Goal: Task Accomplishment & Management: Manage account settings

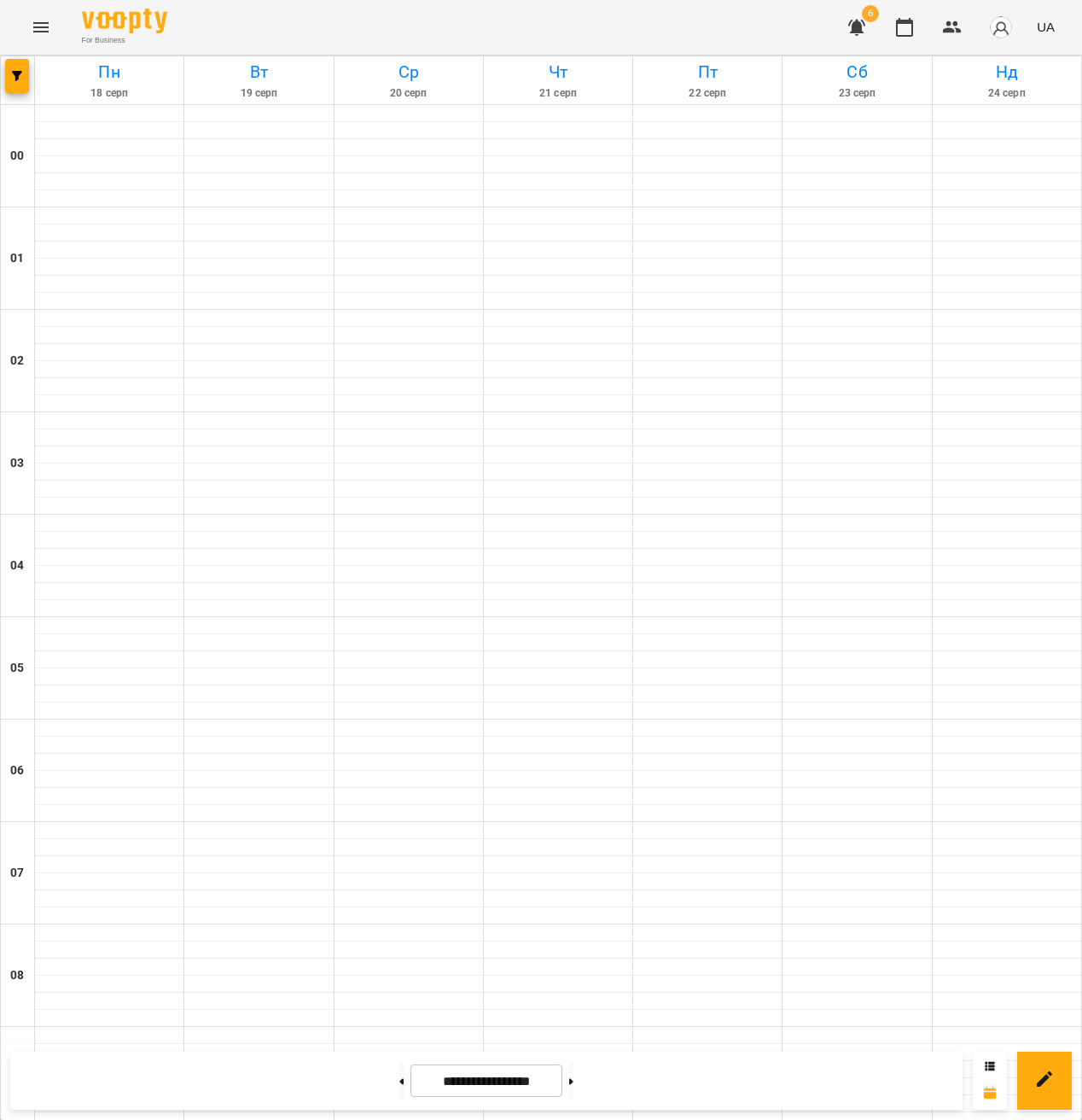
scroll to position [1520, 0]
click at [39, 36] on icon "Menu" at bounding box center [41, 28] width 21 height 21
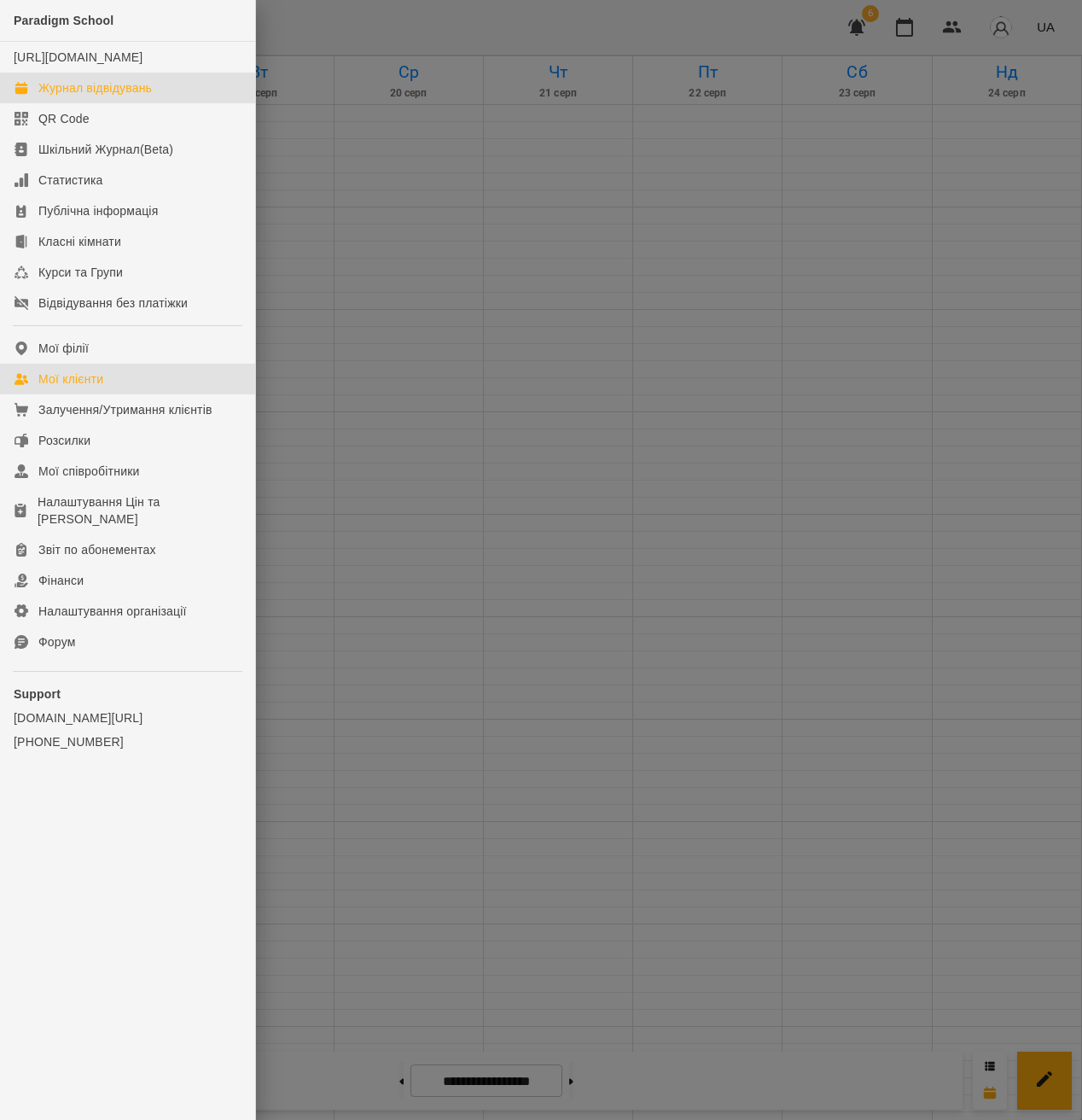
click at [114, 394] on link "Мої клієнти" at bounding box center [127, 379] width 255 height 31
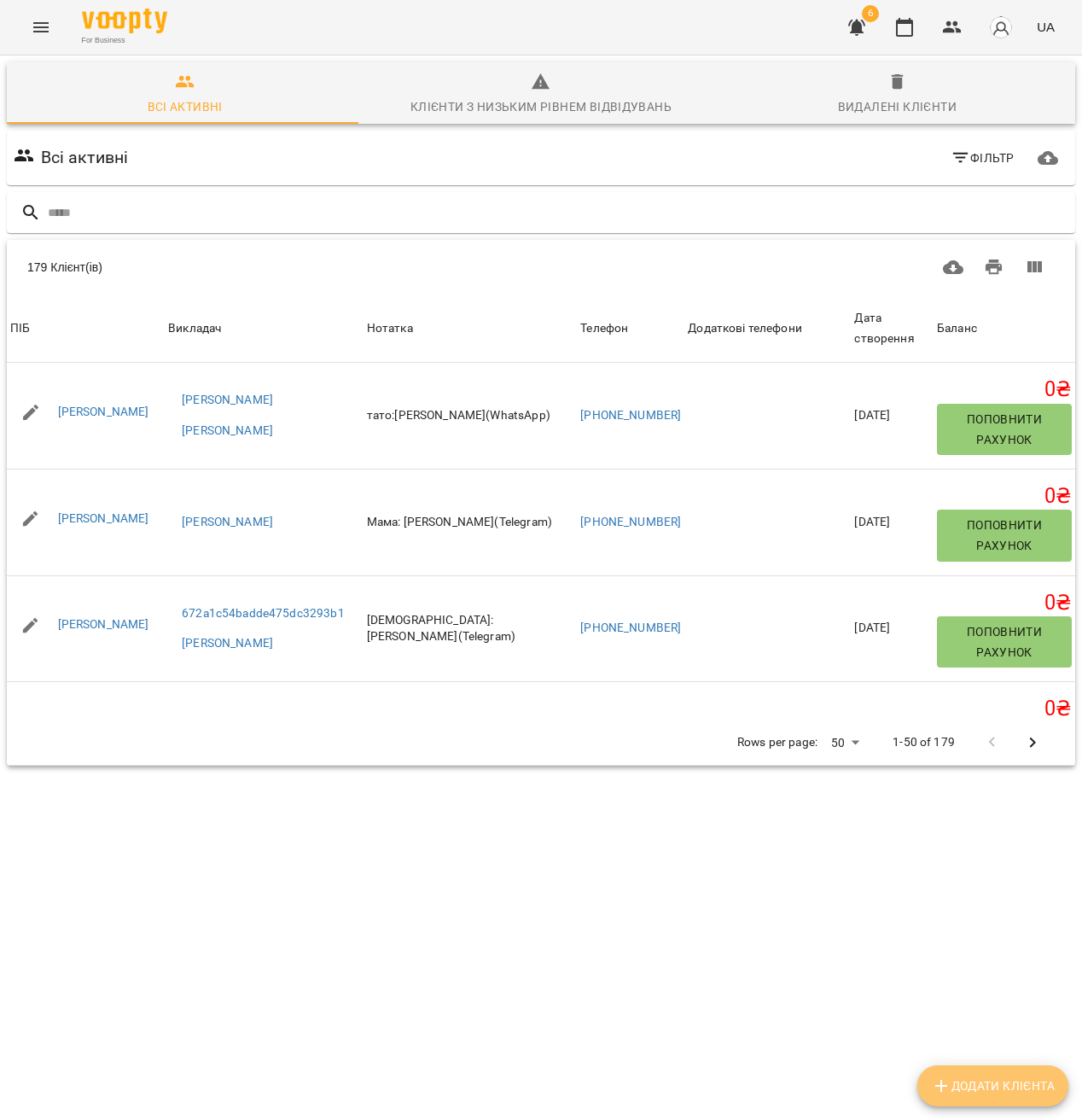
click at [989, 1093] on span "Додати клієнта" at bounding box center [993, 1086] width 124 height 21
select select "**"
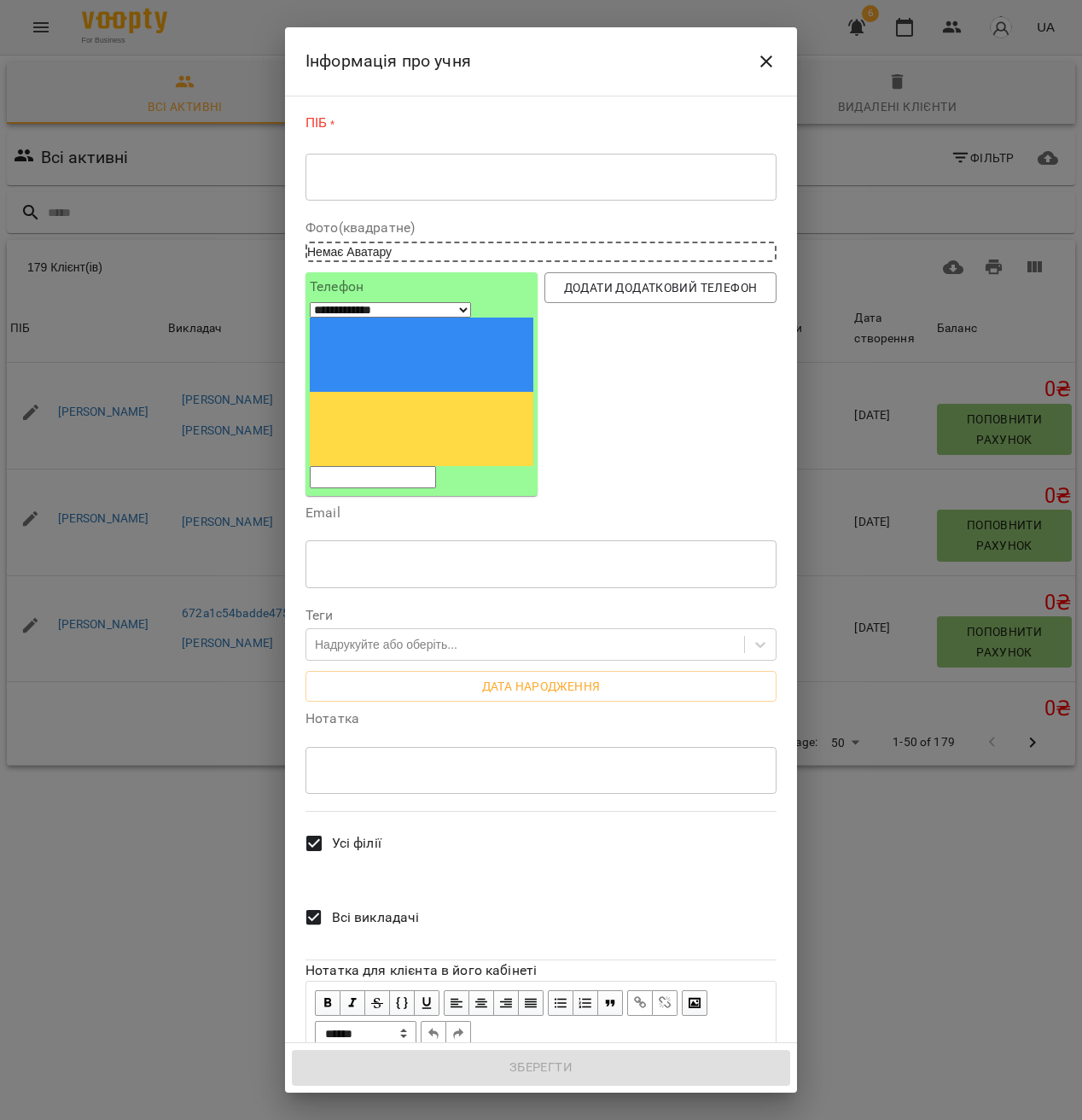
click at [399, 185] on textarea at bounding box center [541, 176] width 447 height 16
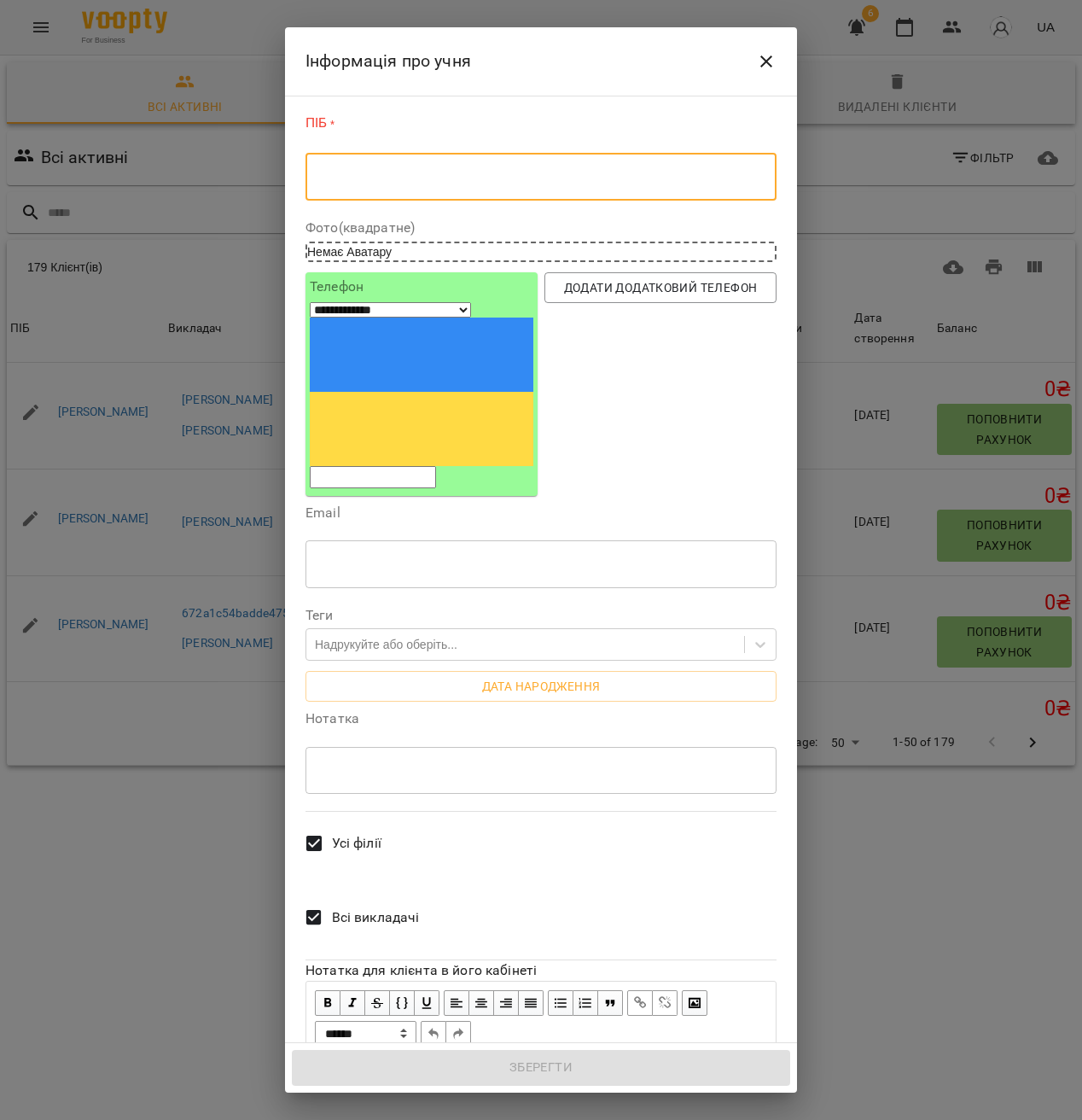
type textarea "*"
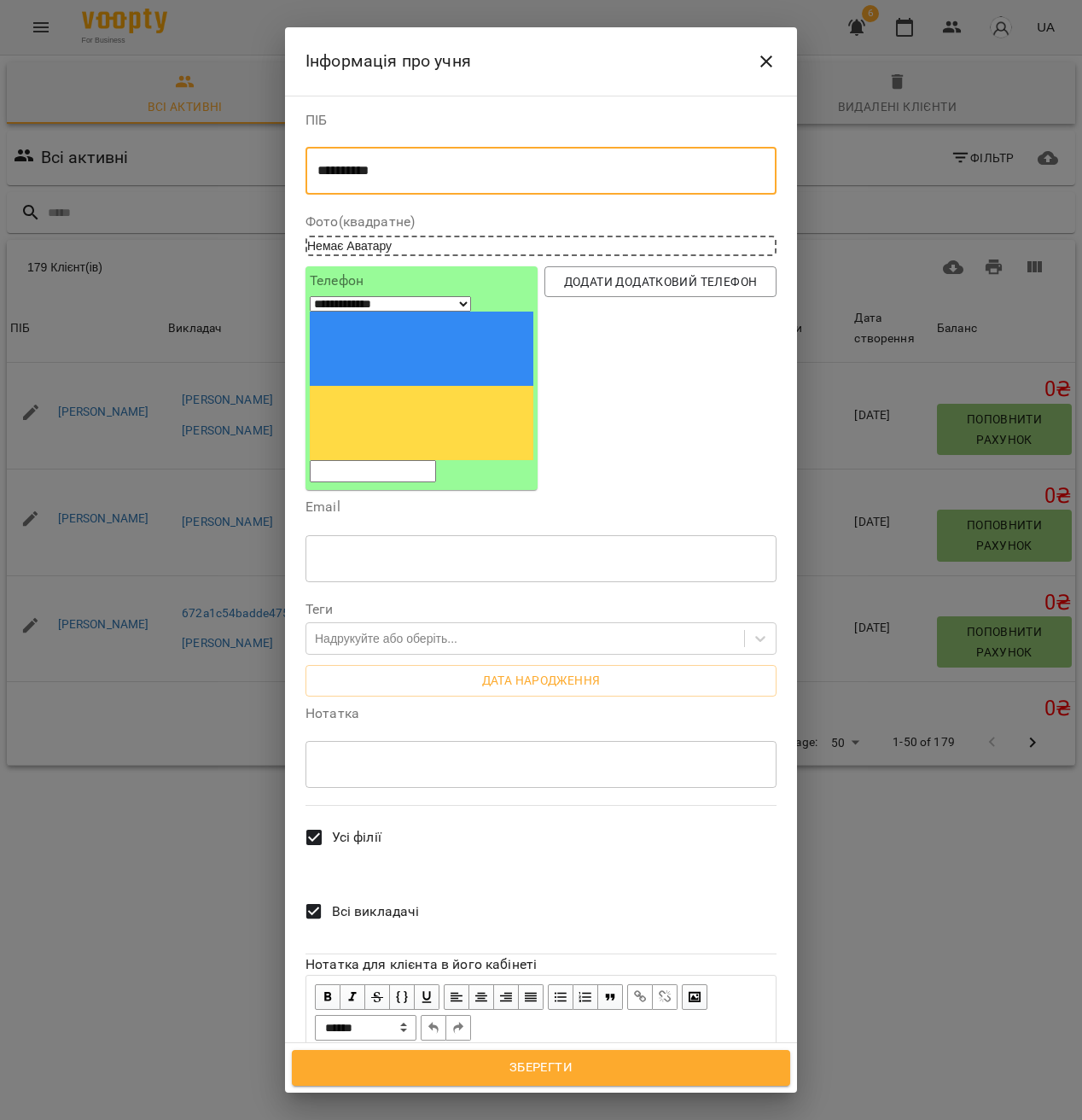
type textarea "**********"
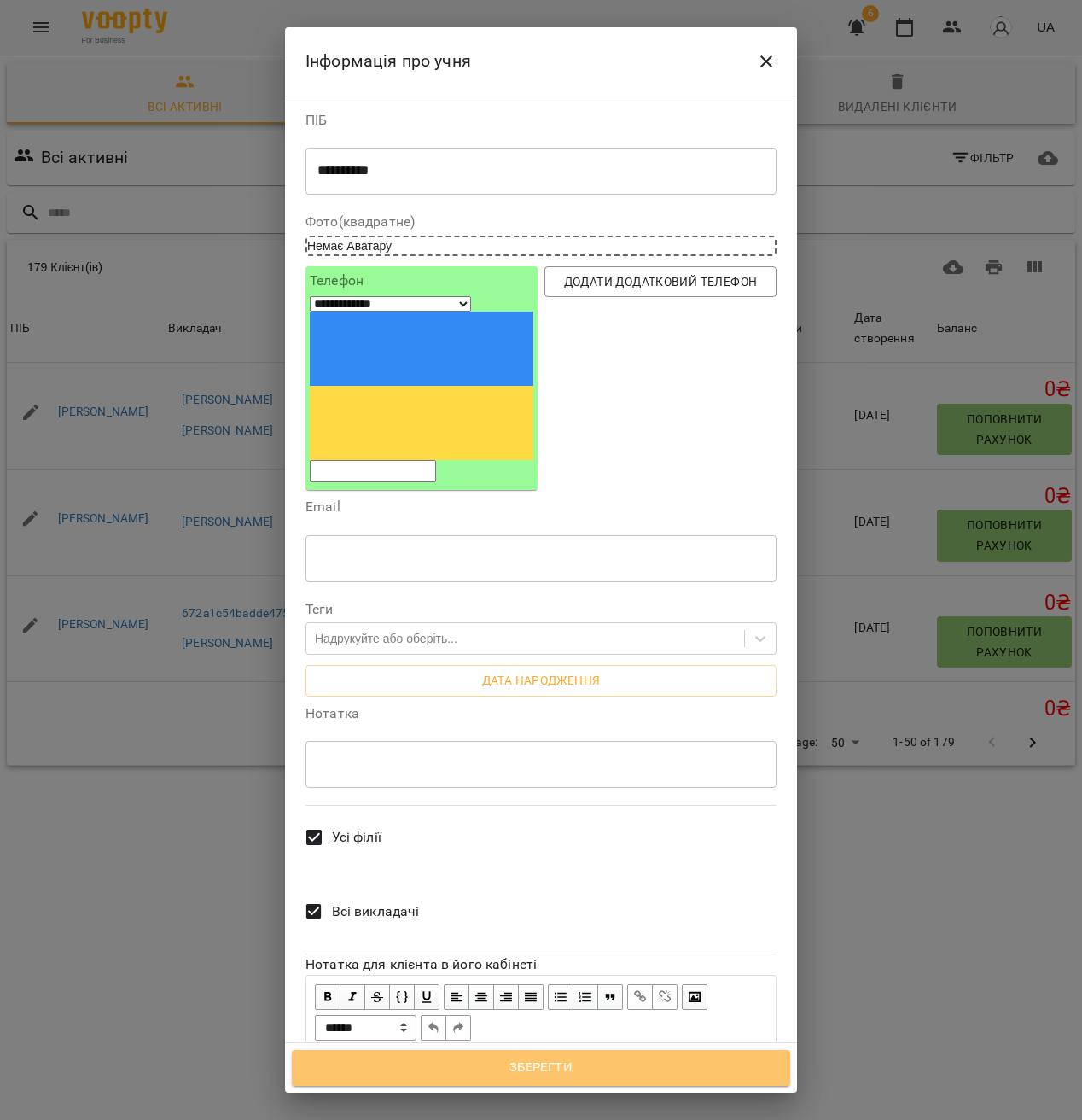
click at [624, 1056] on span "Зберегти" at bounding box center [541, 1068] width 461 height 22
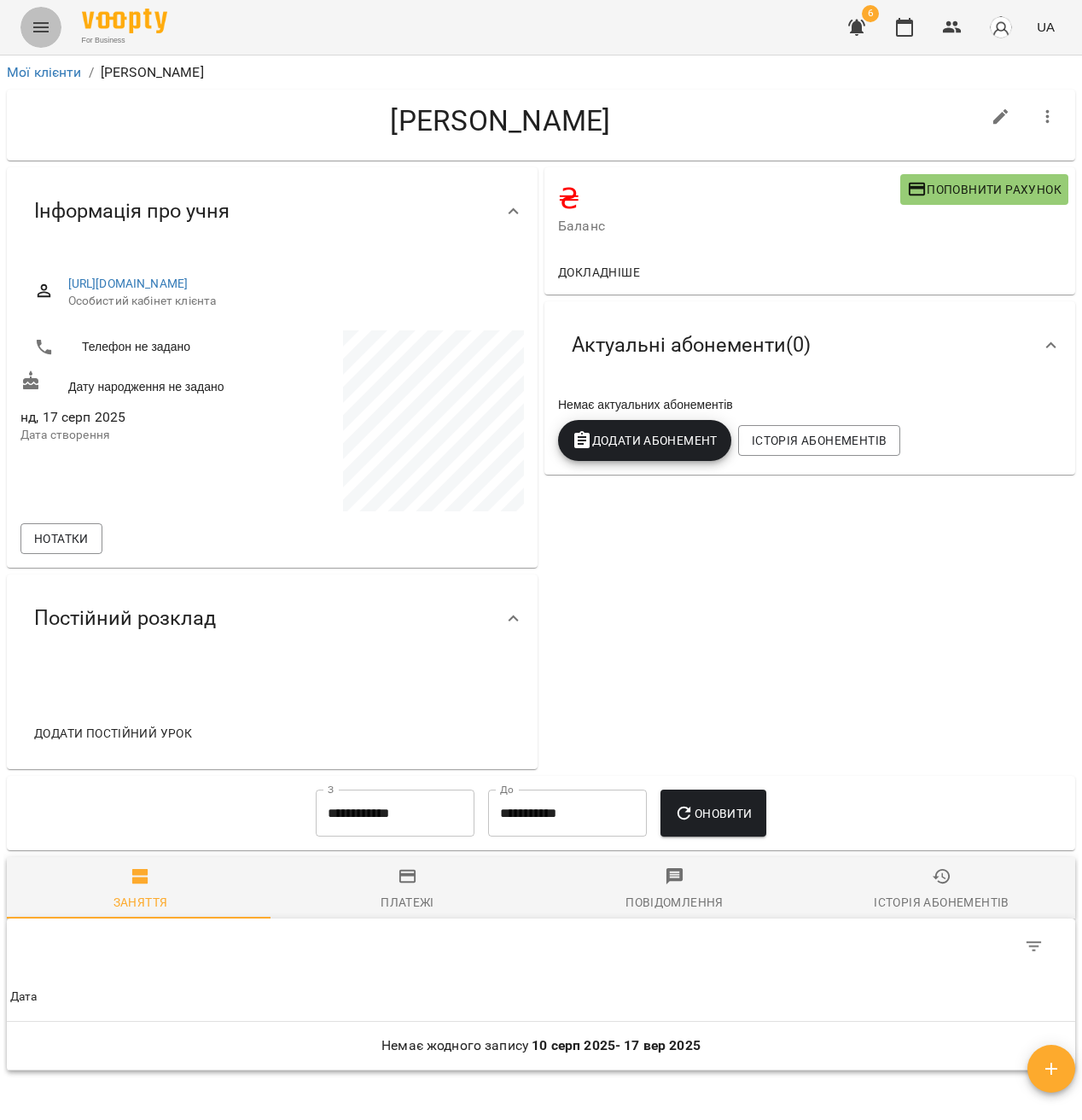
click at [22, 21] on button "Menu" at bounding box center [41, 28] width 41 height 41
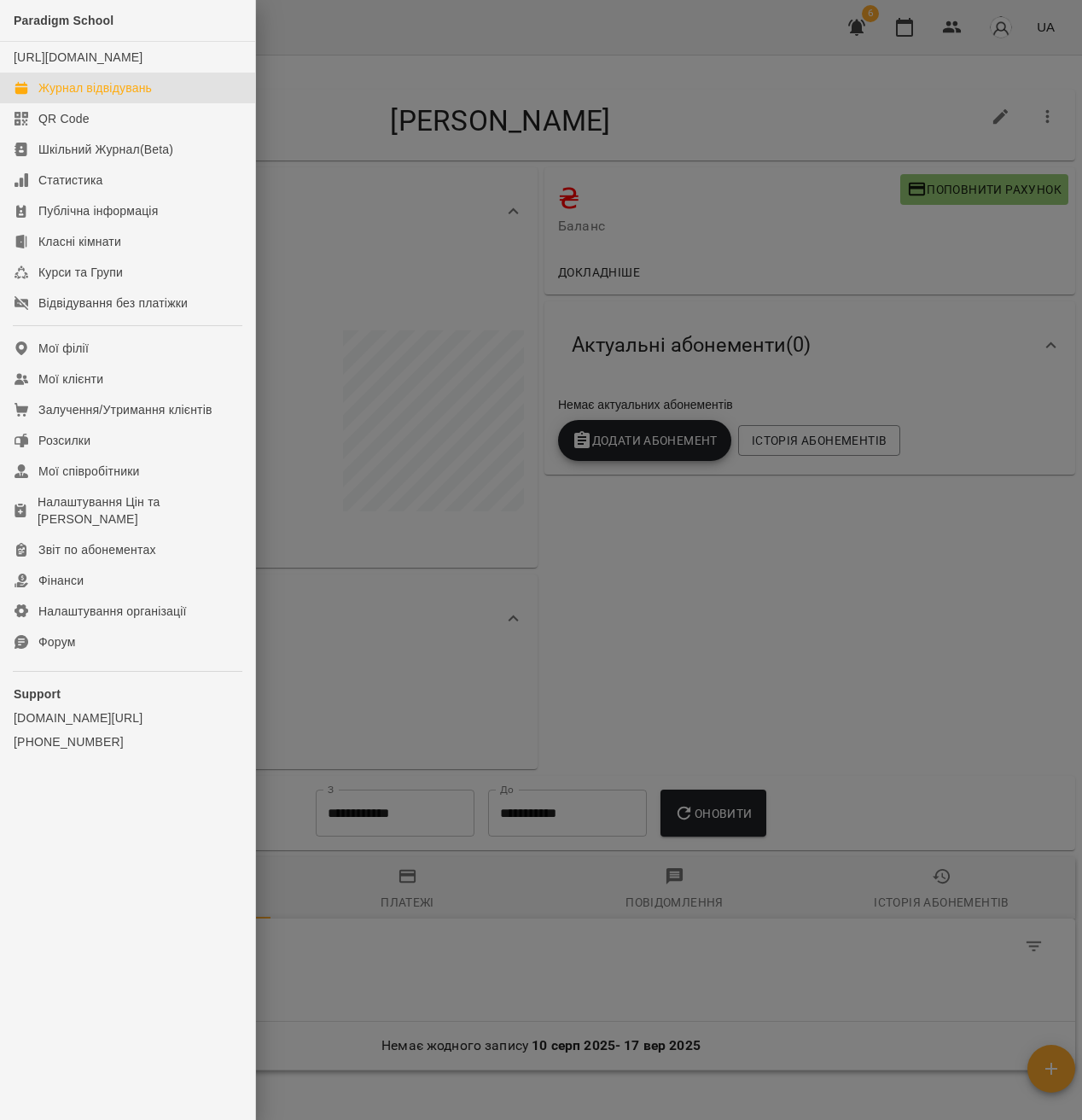
click at [101, 96] on div "Журнал відвідувань" at bounding box center [95, 88] width 114 height 17
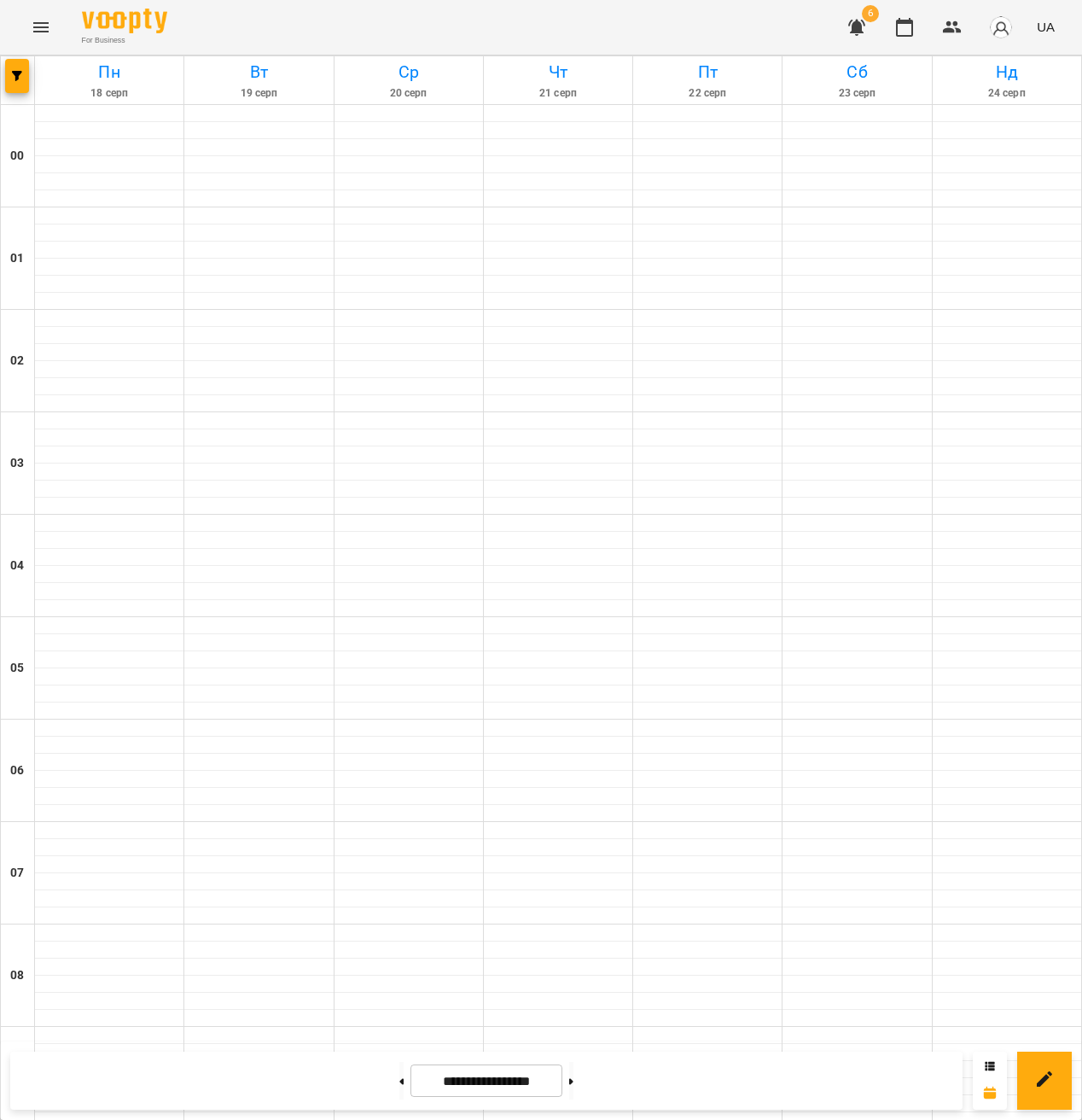
scroll to position [1197, 0]
click at [399, 1078] on button at bounding box center [401, 1080] width 4 height 38
type input "**********"
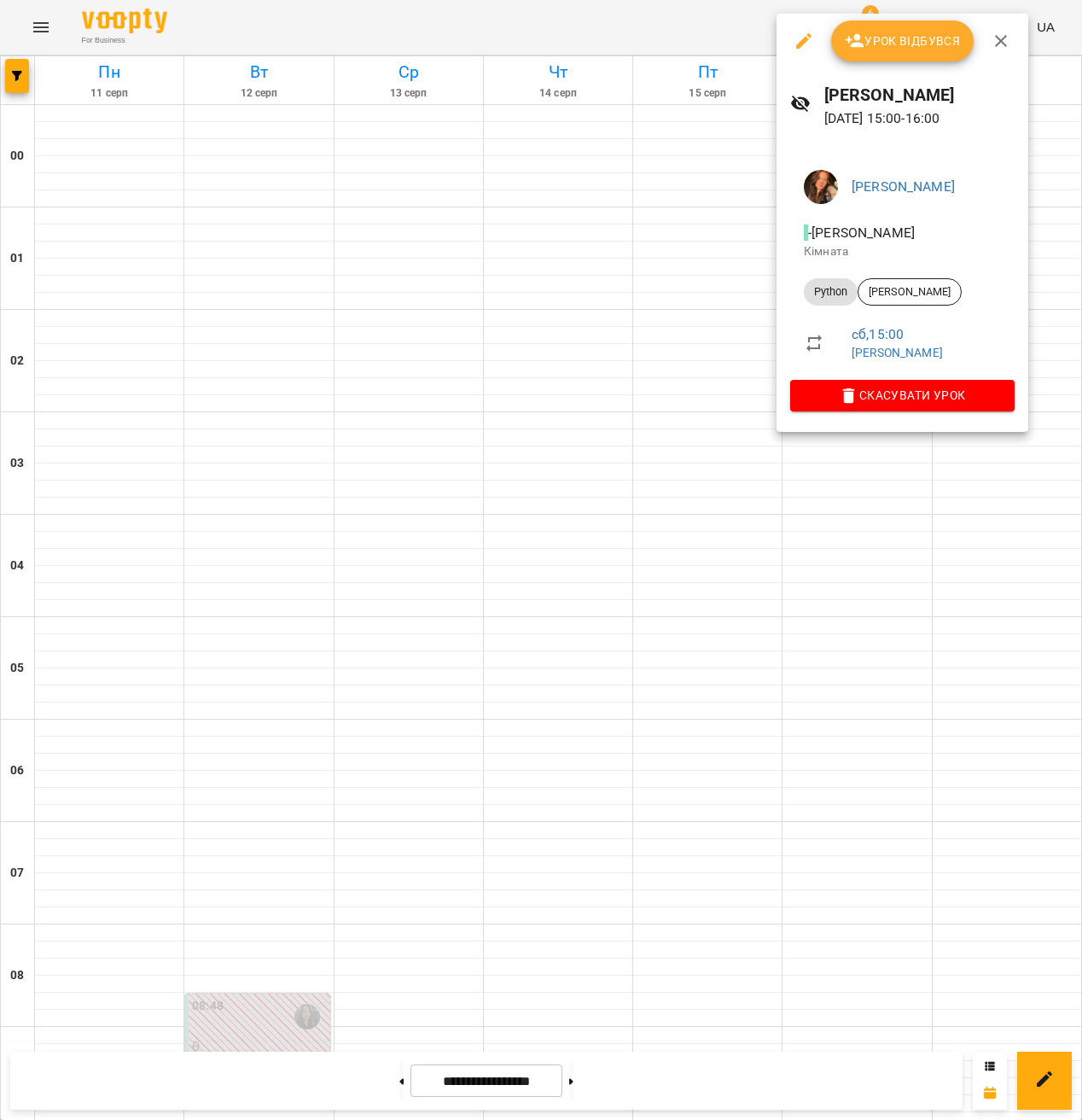
click at [973, 596] on div at bounding box center [541, 560] width 1082 height 1120
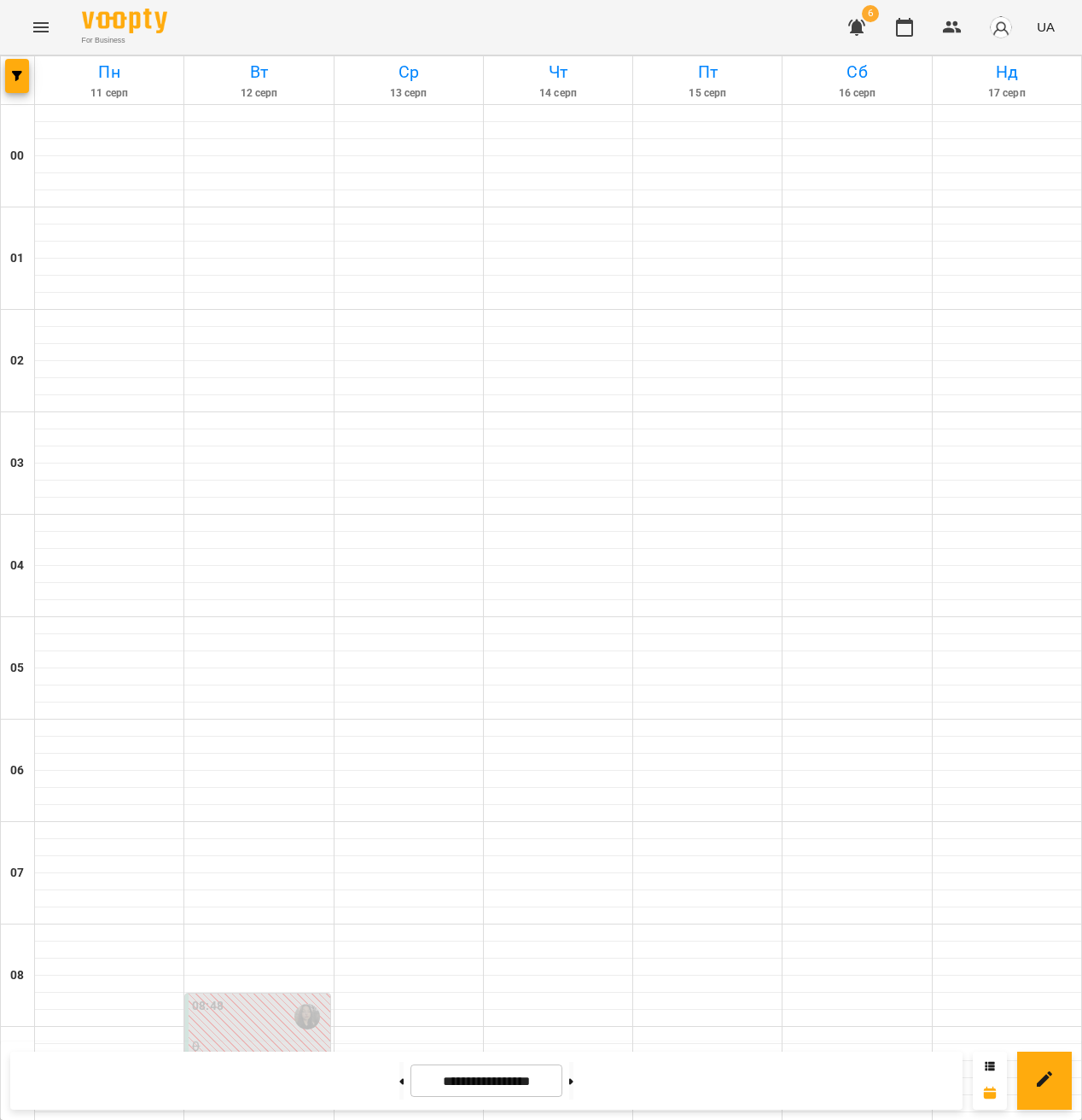
scroll to position [1037, 0]
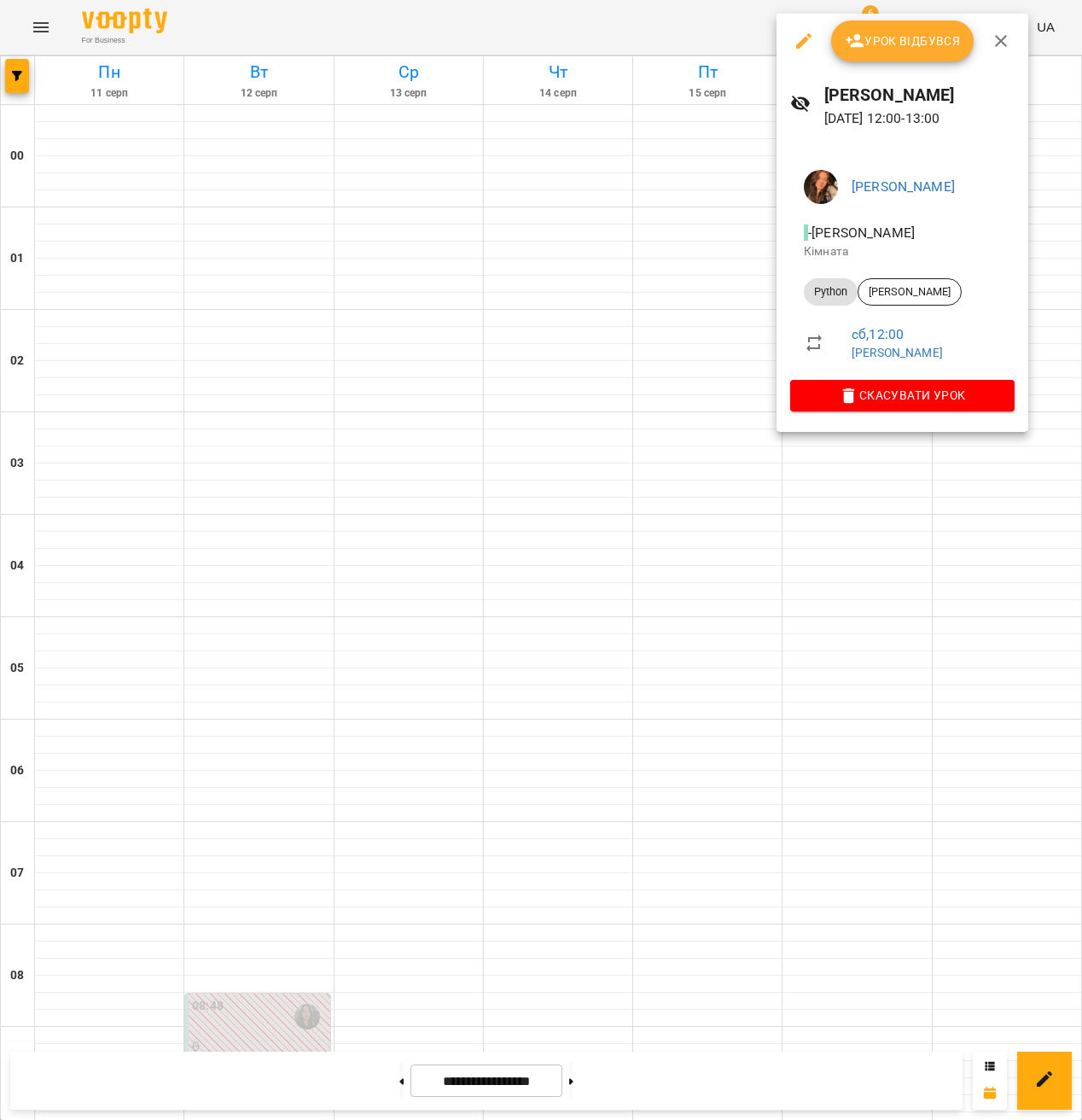
click at [944, 490] on div at bounding box center [541, 560] width 1082 height 1120
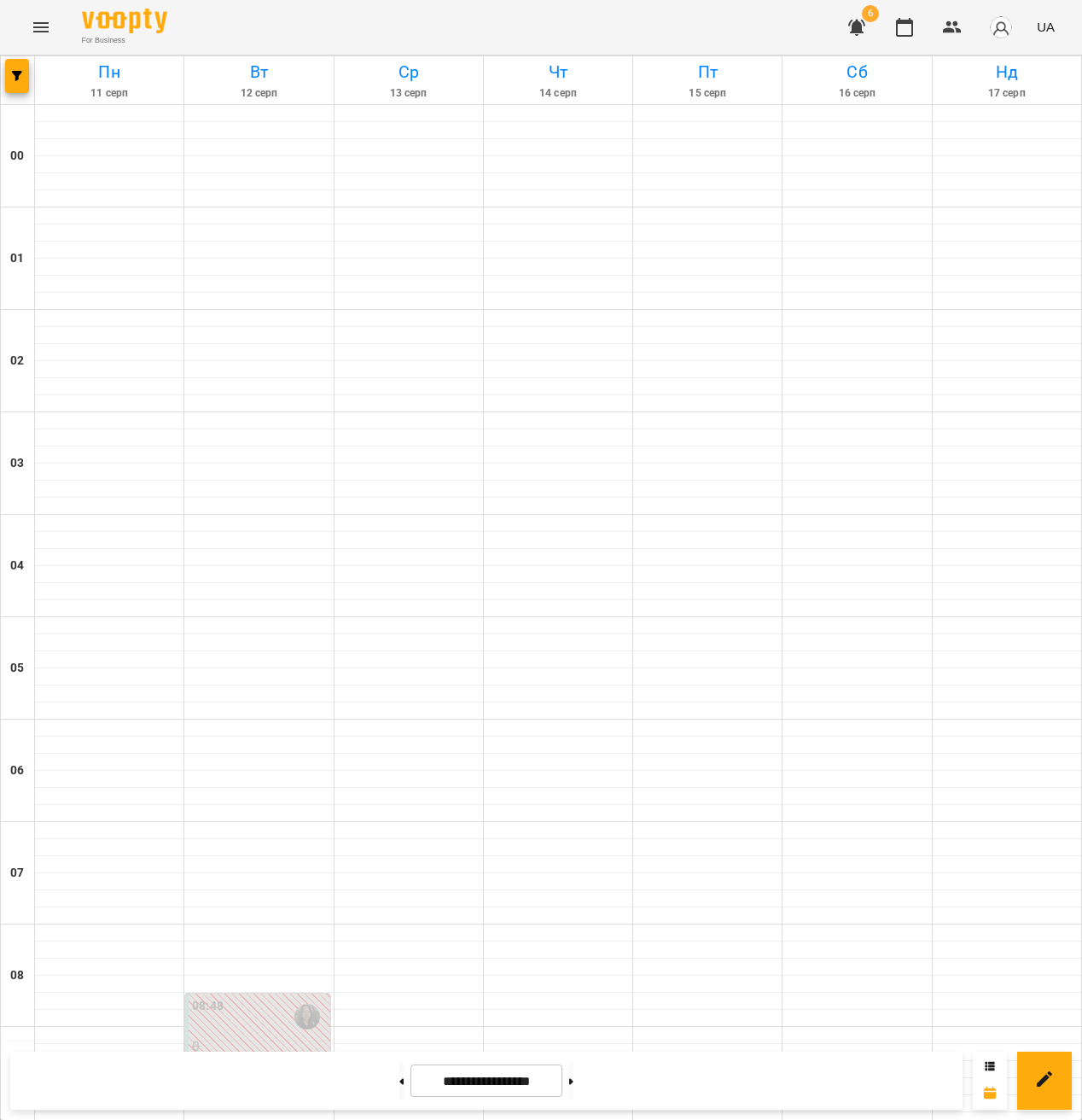
click at [863, 26] on icon "button" at bounding box center [857, 28] width 17 height 16
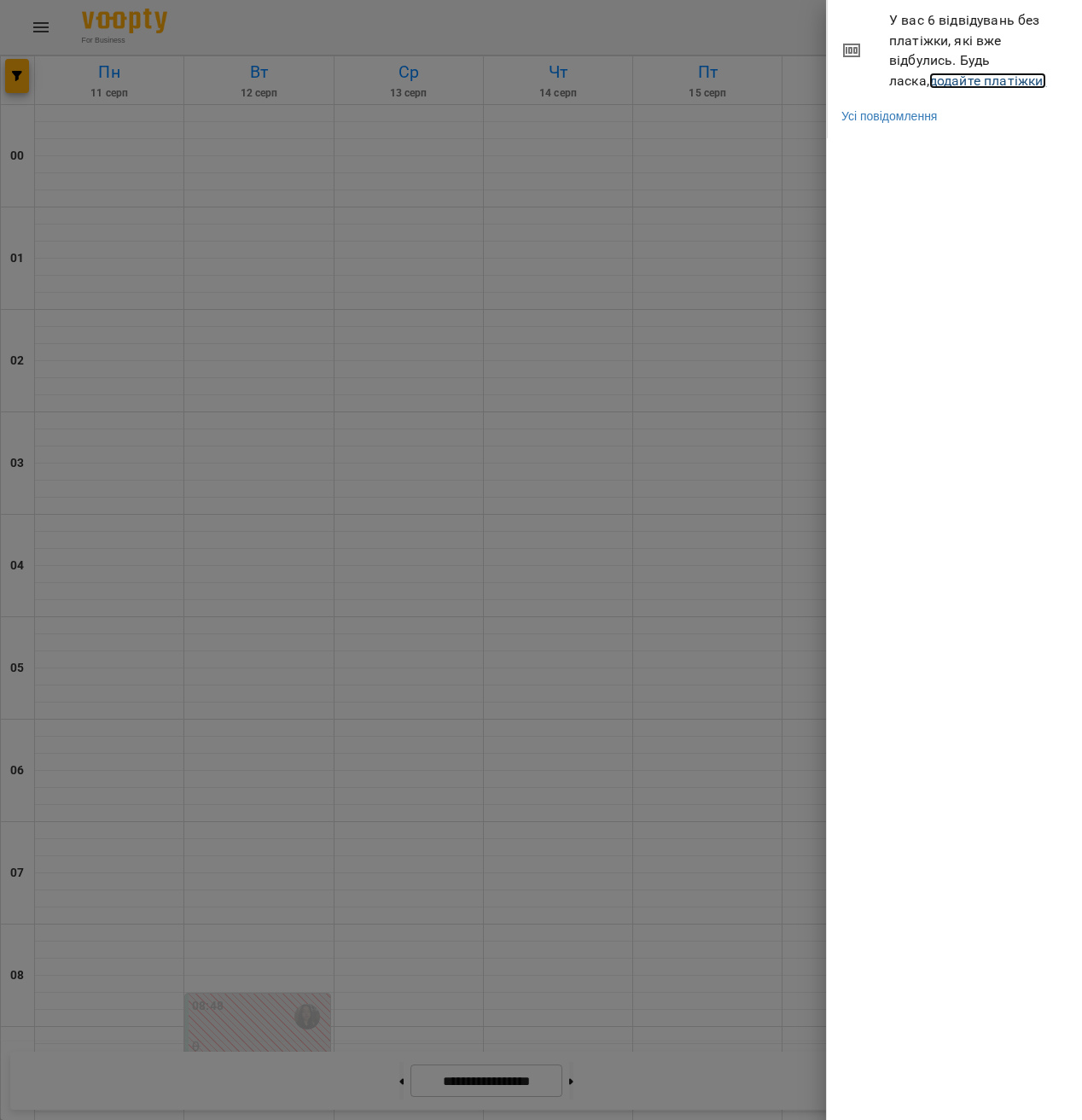
click at [958, 81] on link "додайте платіжки!" at bounding box center [988, 80] width 118 height 16
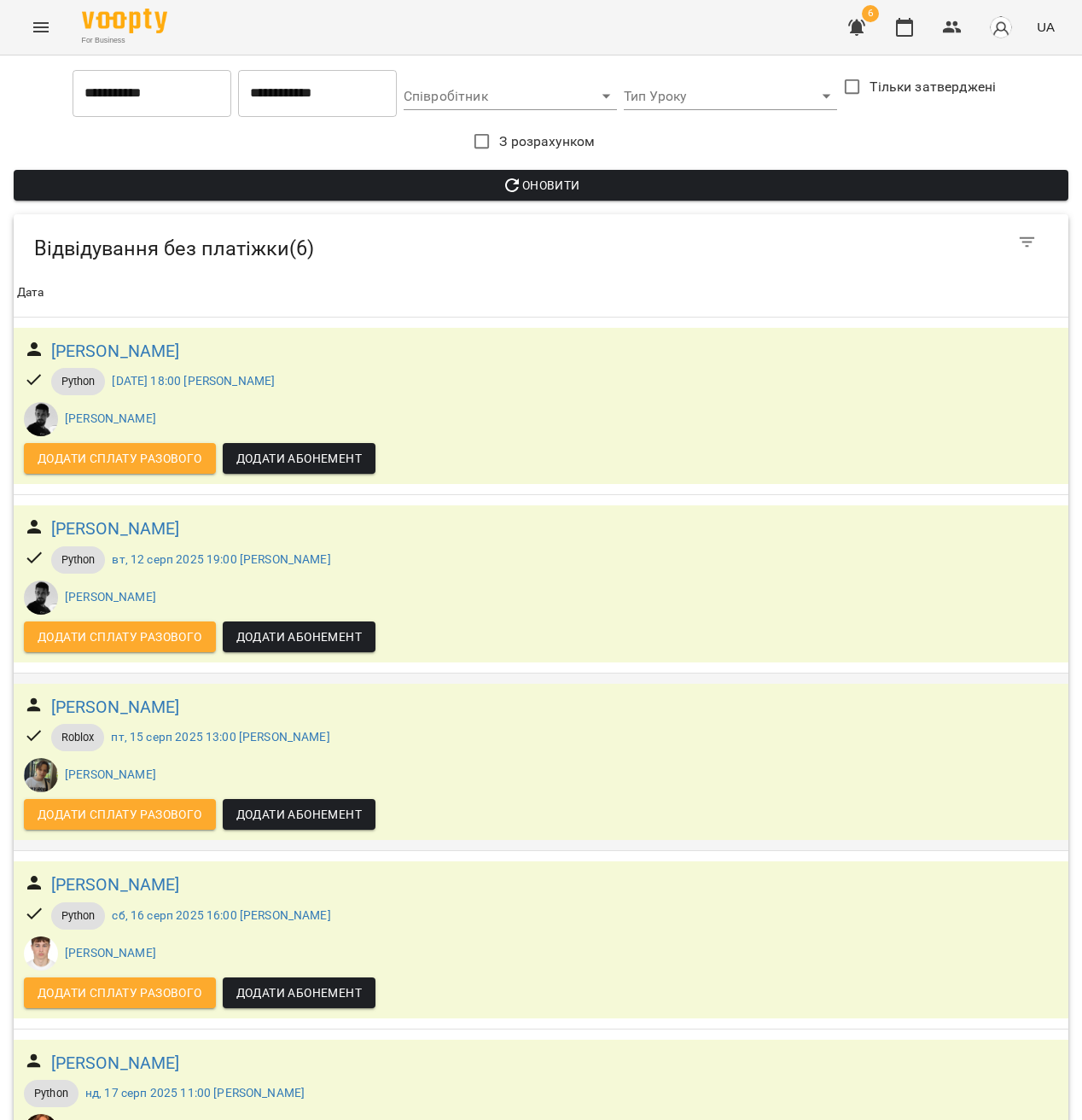
scroll to position [265, 0]
